Goal: Task Accomplishment & Management: Complete application form

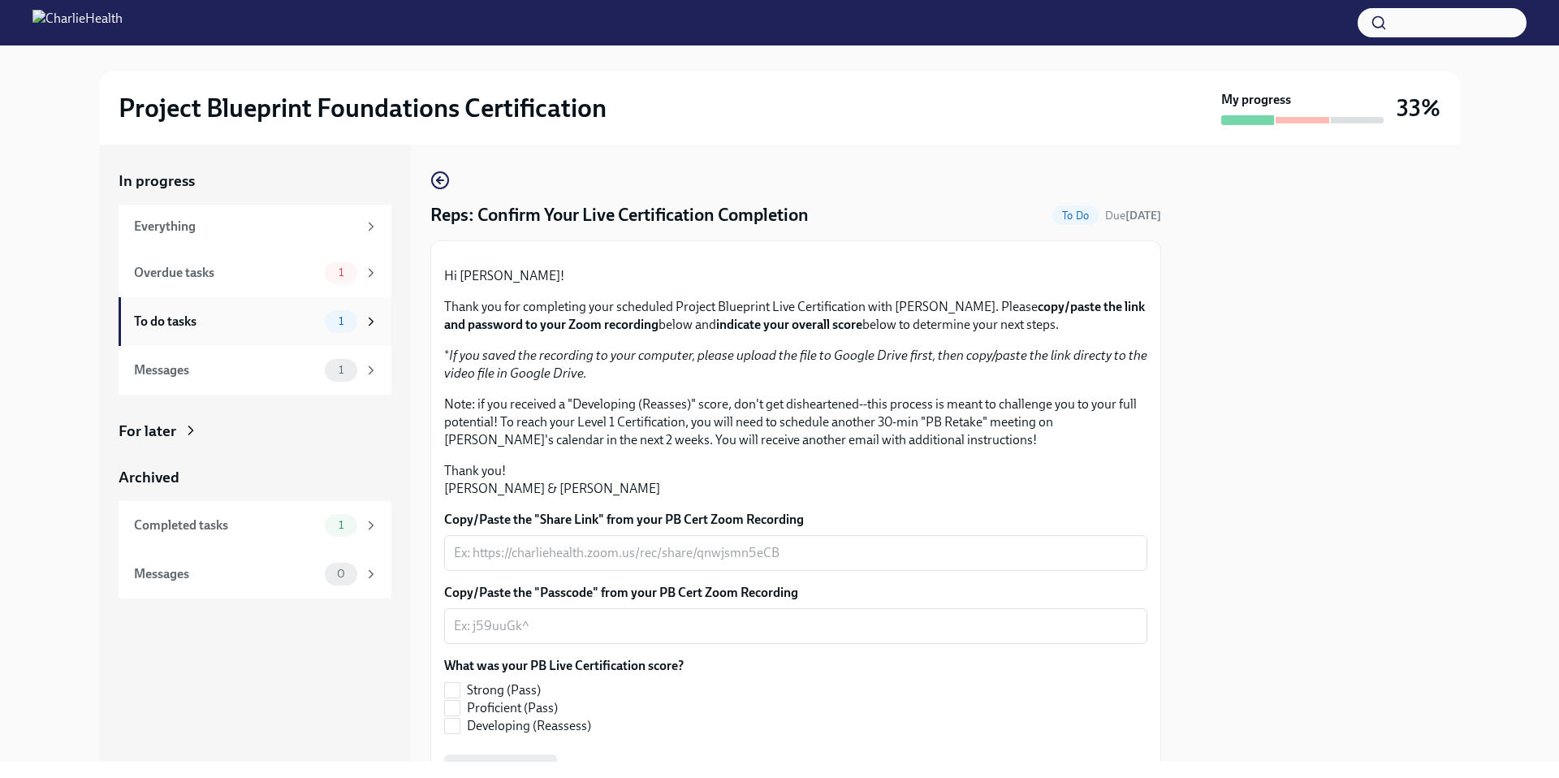
click at [339, 315] on span "1" at bounding box center [341, 321] width 24 height 12
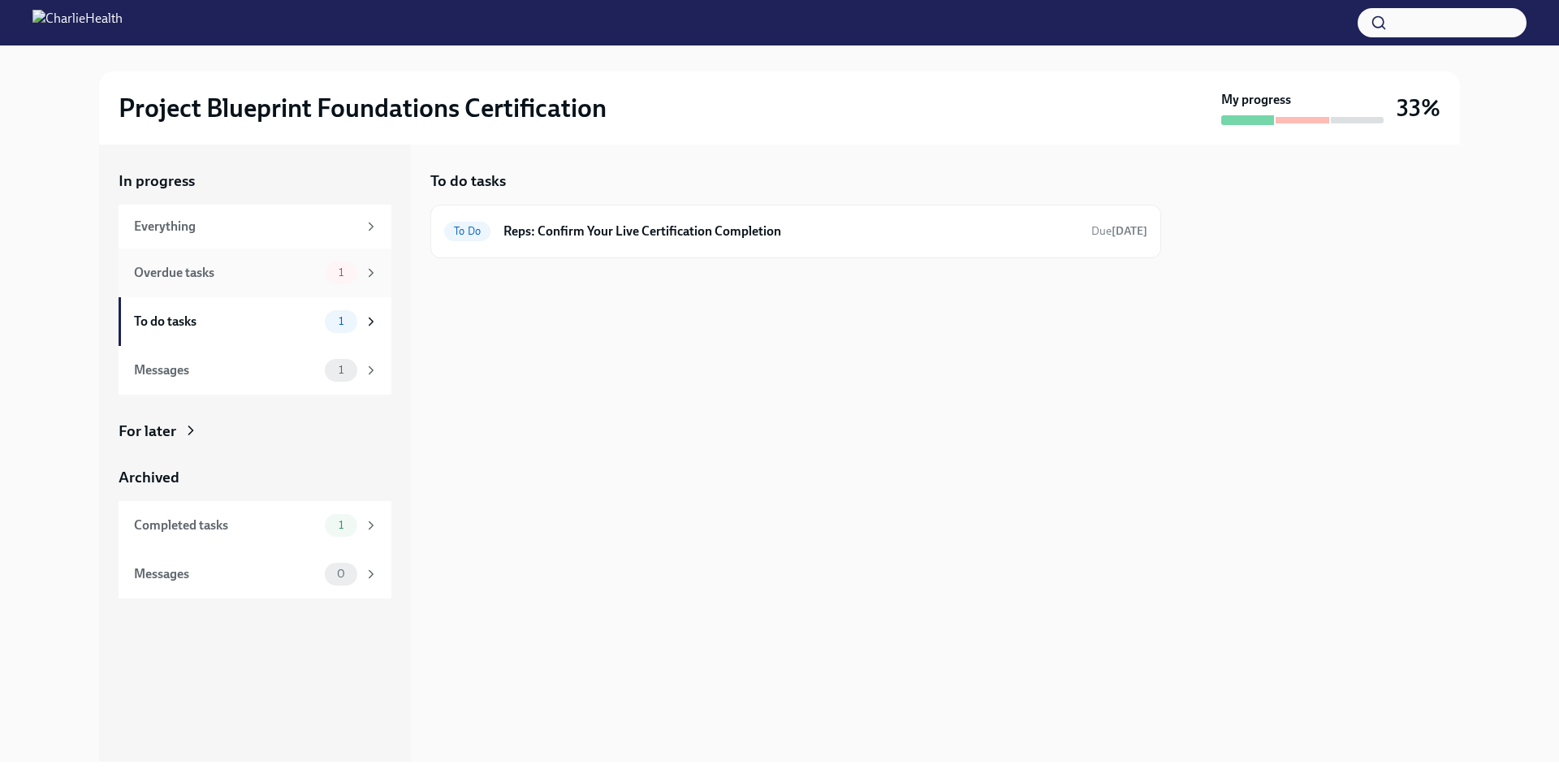
click at [331, 268] on span "1" at bounding box center [341, 272] width 24 height 12
click at [377, 289] on div "Overdue tasks 1" at bounding box center [255, 273] width 273 height 49
click at [753, 240] on div "Overdue New Hires: Complete Your Pre-Work Account Tiering Due [DATE]" at bounding box center [795, 231] width 703 height 26
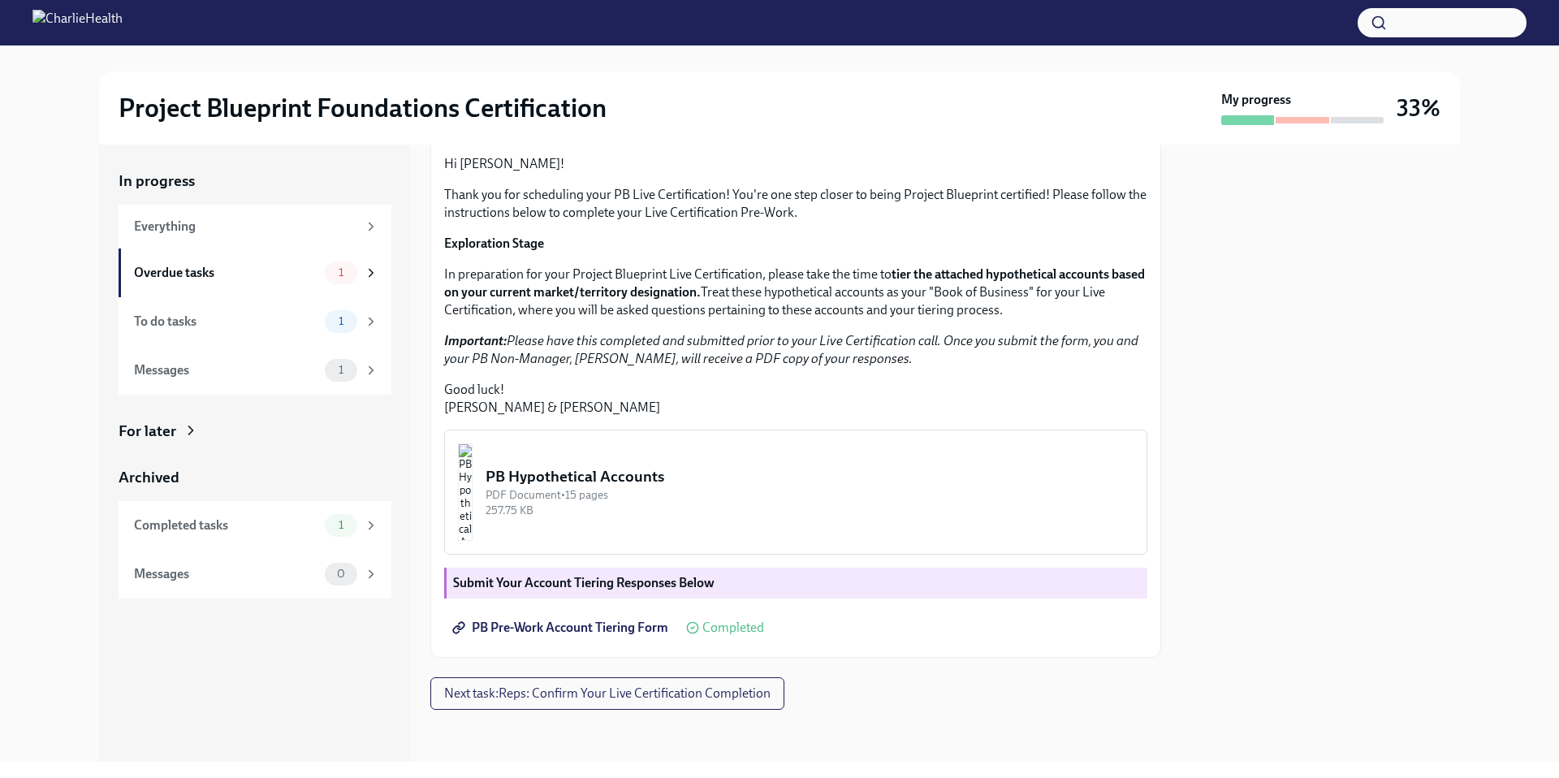
scroll to position [283, 0]
click at [473, 503] on img "button" at bounding box center [465, 491] width 15 height 97
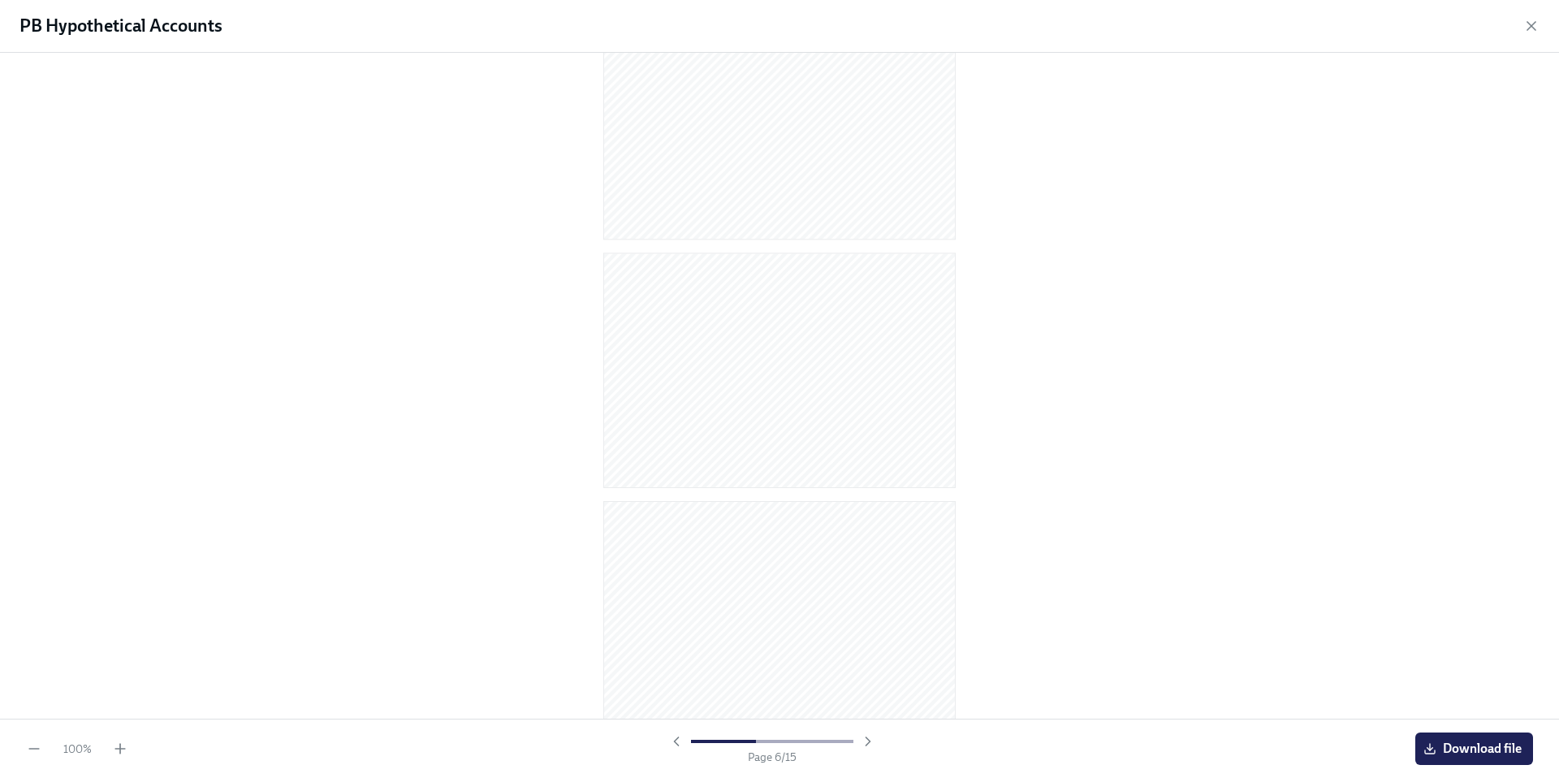
scroll to position [1099, 0]
click at [1460, 747] on span "Download file" at bounding box center [1474, 749] width 95 height 16
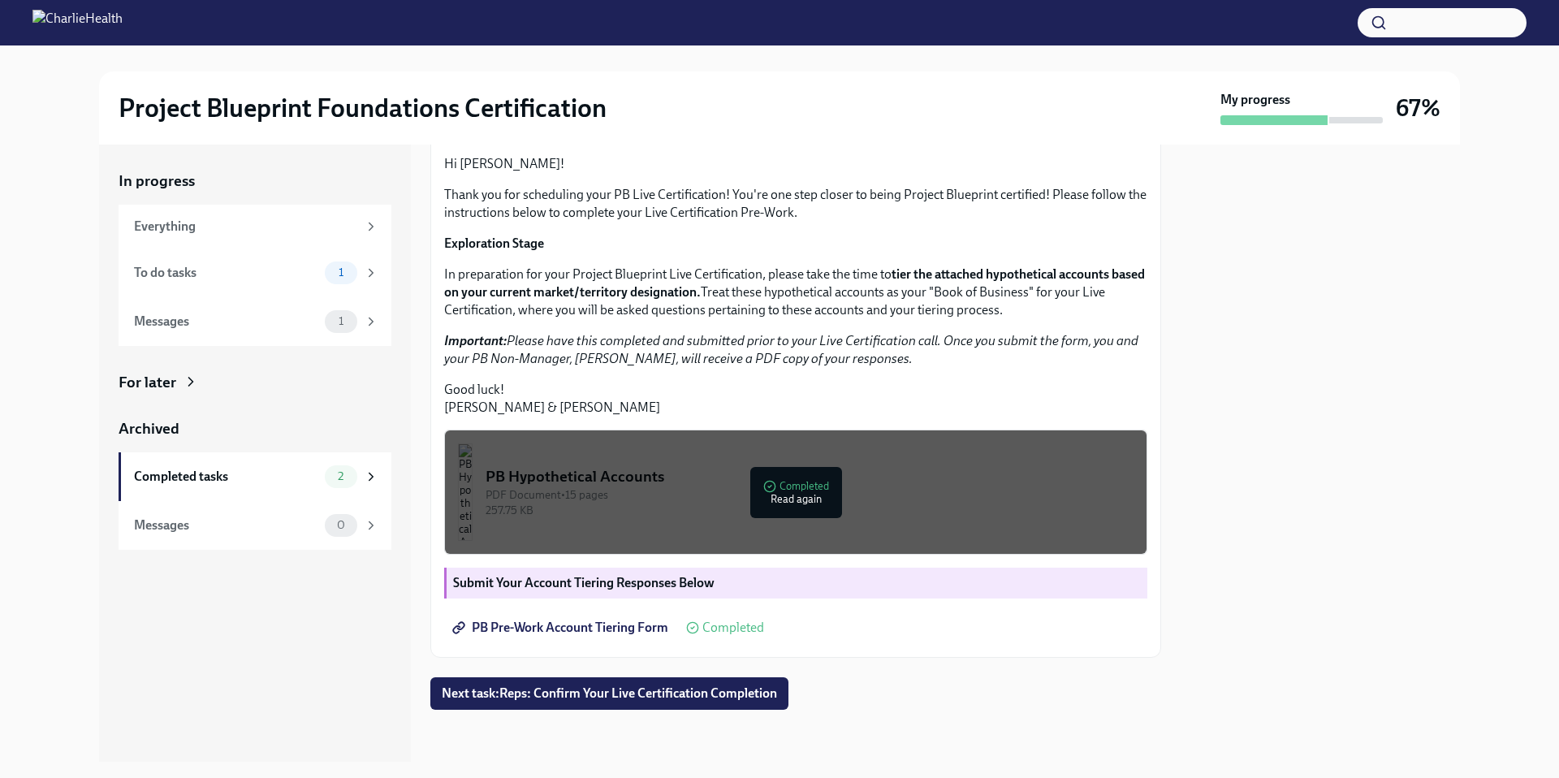
scroll to position [283, 0]
click at [589, 690] on span "Next task : Reps: Confirm Your Live Certification Completion" at bounding box center [609, 694] width 335 height 16
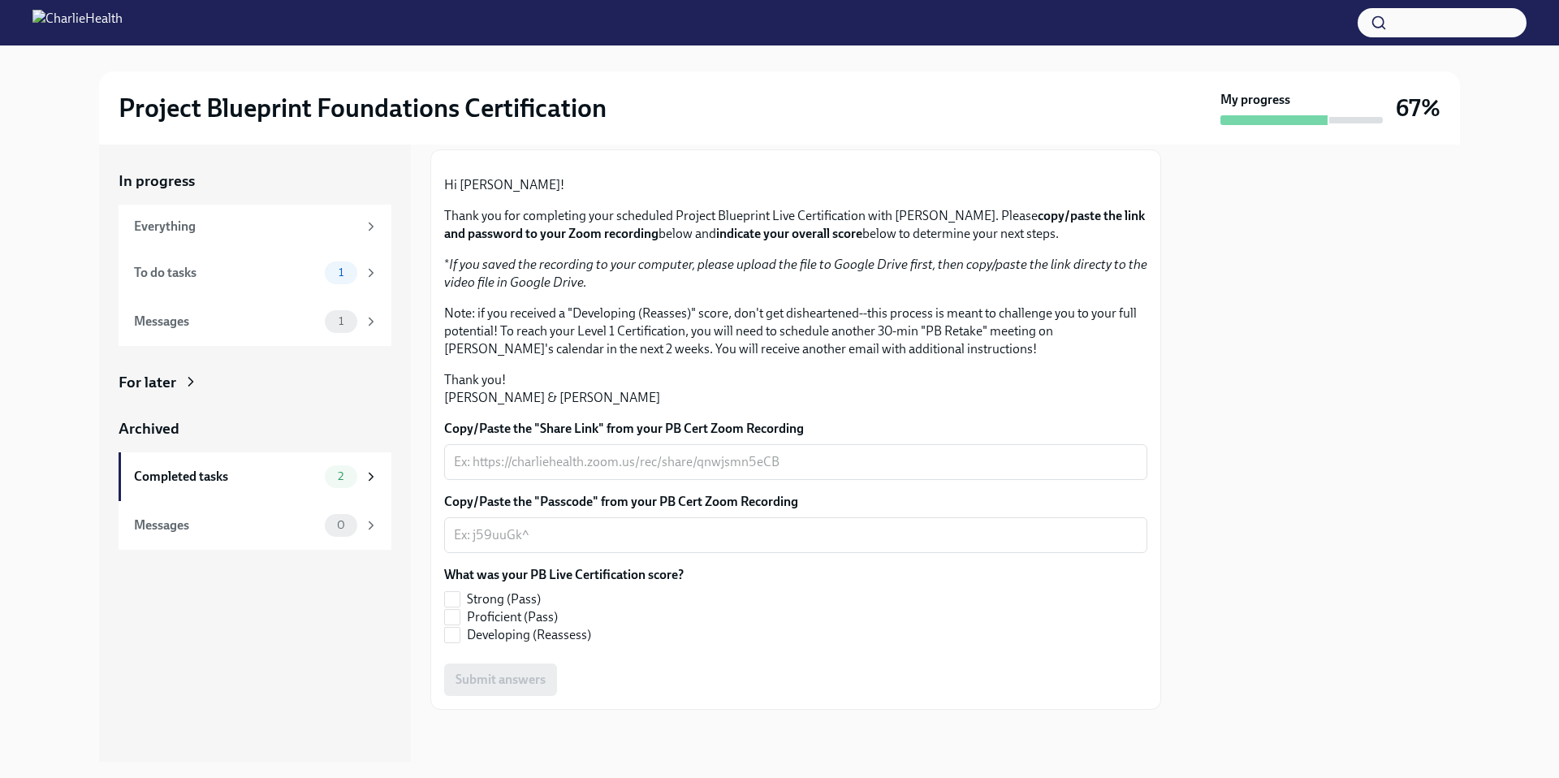
scroll to position [262, 0]
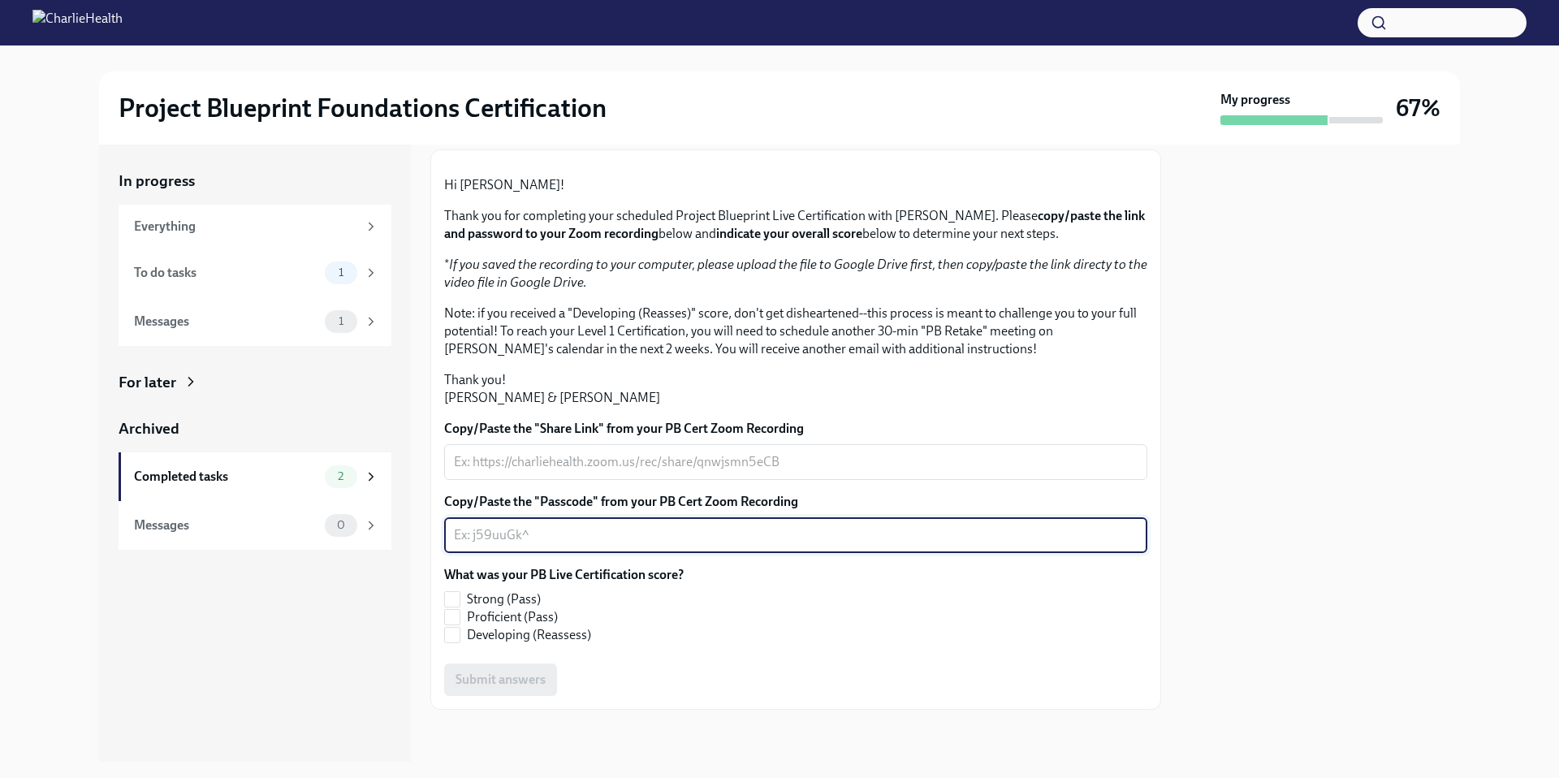
click at [715, 543] on textarea "Copy/Paste the "Passcode" from your PB Cert Zoom Recording" at bounding box center [796, 535] width 684 height 19
